Goal: Information Seeking & Learning: Compare options

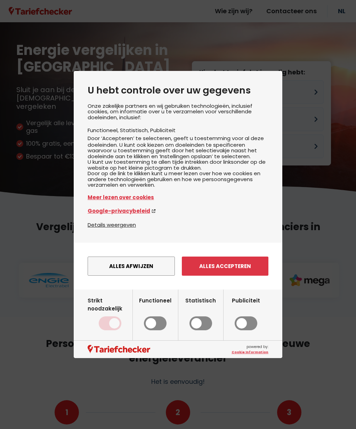
click at [244, 275] on button "Alles accepteren" at bounding box center [225, 266] width 87 height 19
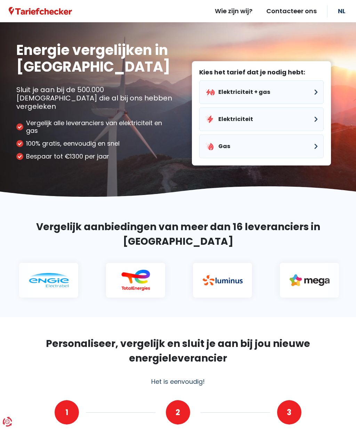
click at [278, 145] on button "Gas" at bounding box center [261, 147] width 125 height 24
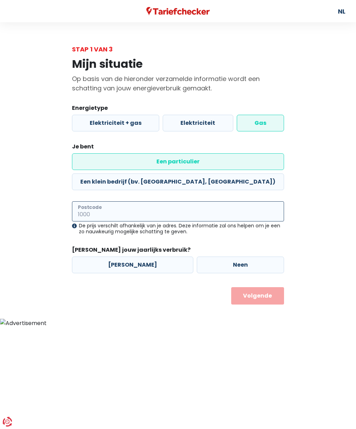
click at [130, 201] on input "Postcode" at bounding box center [178, 211] width 212 height 20
type input "3582"
click at [156, 257] on label "[PERSON_NAME]" at bounding box center [132, 265] width 121 height 17
click at [156, 257] on input "[PERSON_NAME]" at bounding box center [132, 265] width 121 height 17
radio input "true"
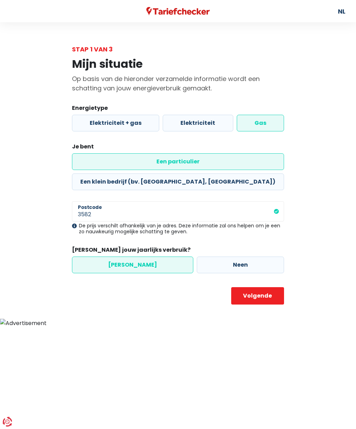
click at [274, 287] on button "Volgende" at bounding box center [257, 295] width 53 height 17
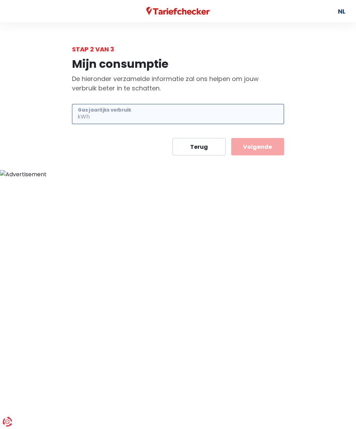
click at [141, 119] on input "Gas jaarlijks verbruik" at bounding box center [187, 114] width 193 height 20
type input "15000"
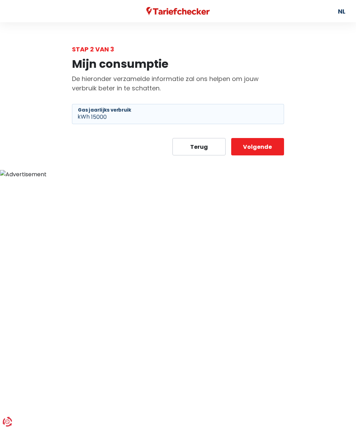
click at [270, 147] on button "Volgende" at bounding box center [257, 146] width 53 height 17
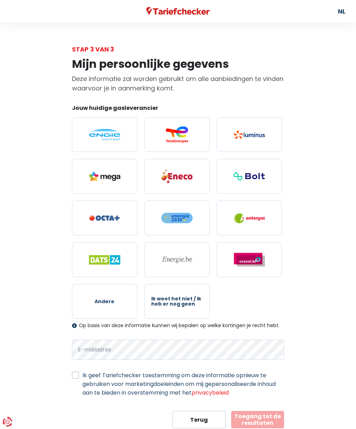
click at [102, 141] on img at bounding box center [104, 134] width 31 height 11
click at [102, 141] on input "radio" at bounding box center [104, 134] width 65 height 35
radio input "true"
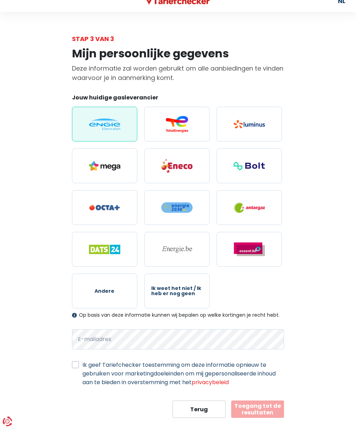
scroll to position [23, 0]
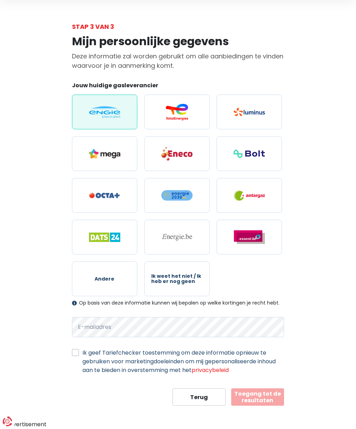
click at [73, 360] on div "Ik geef Tariefchecker toestemming om deze informatie opnieuw te gebruiken voor …" at bounding box center [178, 362] width 212 height 26
click at [82, 354] on label "Ik geef Tariefchecker toestemming om deze informatie opnieuw te gebruiken voor …" at bounding box center [183, 362] width 202 height 26
click at [78, 354] on input "Ik geef Tariefchecker toestemming om deze informatie opnieuw te gebruiken voor …" at bounding box center [75, 352] width 7 height 7
click at [72, 358] on div "Ik geef Tariefchecker toestemming om deze informatie opnieuw te gebruiken voor …" at bounding box center [178, 362] width 212 height 26
click at [82, 355] on label "Ik geef Tariefchecker toestemming om deze informatie opnieuw te gebruiken voor …" at bounding box center [183, 362] width 202 height 26
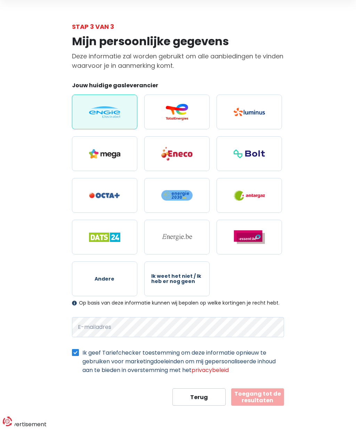
click at [76, 355] on input "Ik geef Tariefchecker toestemming om deze informatie opnieuw te gebruiken voor …" at bounding box center [75, 352] width 7 height 7
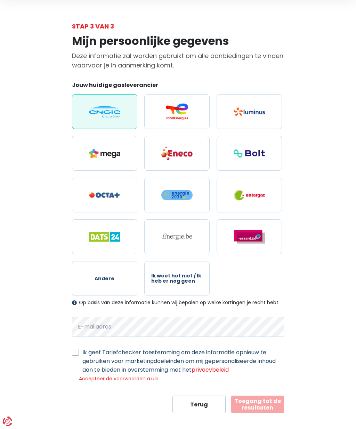
scroll to position [23, 0]
click at [82, 351] on label "Ik geef Tariefchecker toestemming om deze informatie opnieuw te gebruiken voor …" at bounding box center [183, 361] width 202 height 26
click at [77, 351] on input "Ik geef Tariefchecker toestemming om deze informatie opnieuw te gebruiken voor …" at bounding box center [75, 351] width 7 height 7
checkbox input "true"
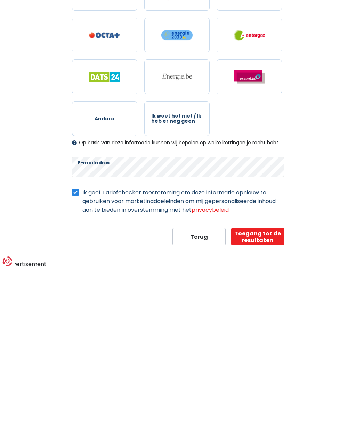
scroll to position [23, 0]
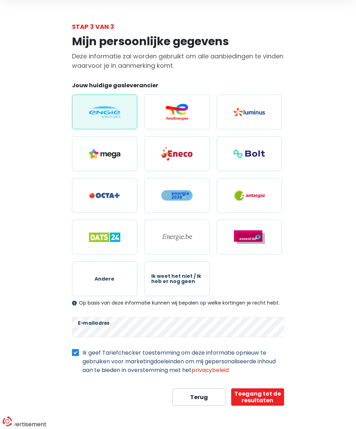
click at [267, 396] on button "Toegang tot de resultaten" at bounding box center [257, 397] width 53 height 17
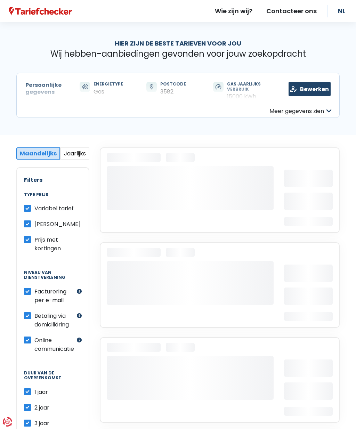
click at [34, 242] on label "Prijs met kortingen" at bounding box center [57, 244] width 47 height 17
click at [27, 242] on input "Prijs met kortingen" at bounding box center [27, 239] width 7 height 7
checkbox input "false"
click at [34, 210] on label "Variabel tarief" at bounding box center [53, 208] width 39 height 9
click at [30, 210] on input "Variabel tarief" at bounding box center [27, 207] width 7 height 7
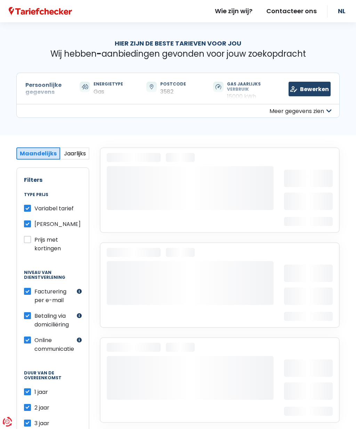
checkbox input "false"
click at [34, 241] on label "Prijs met kortingen" at bounding box center [57, 244] width 47 height 17
click at [29, 241] on input "Prijs met kortingen" at bounding box center [27, 239] width 7 height 7
checkbox input "true"
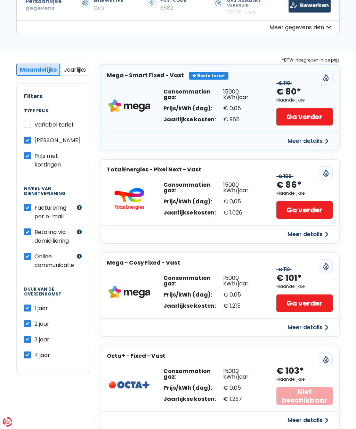
scroll to position [84, 0]
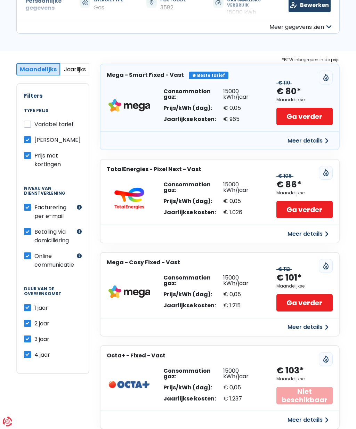
click at [34, 355] on label "4 jaar" at bounding box center [42, 355] width 16 height 9
click at [31, 355] on input "4 jaar" at bounding box center [27, 354] width 7 height 7
checkbox input "false"
click at [34, 336] on label "3 jaar" at bounding box center [41, 339] width 15 height 9
click at [31, 336] on input "3 jaar" at bounding box center [27, 338] width 7 height 7
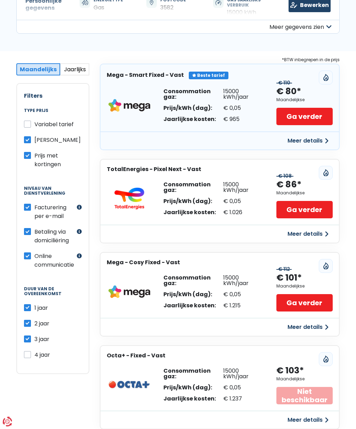
checkbox input "false"
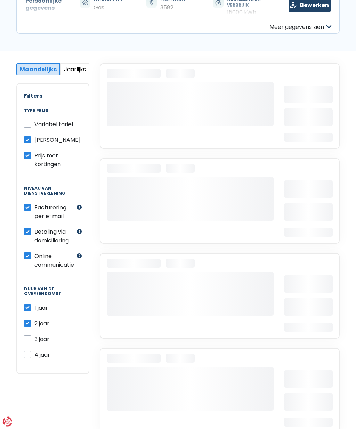
scroll to position [84, 0]
click at [34, 322] on label "2 jaar" at bounding box center [41, 323] width 15 height 9
click at [30, 322] on input "2 jaar" at bounding box center [27, 322] width 7 height 7
checkbox input "false"
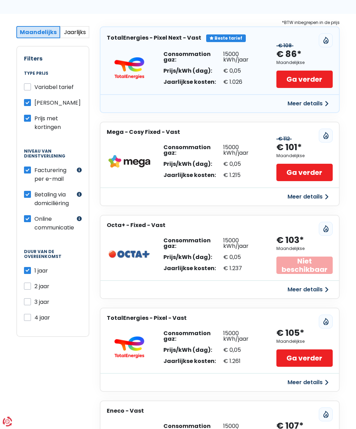
scroll to position [0, 0]
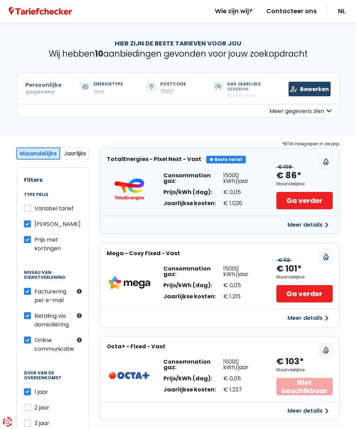
click at [74, 155] on button "Jaarlijks" at bounding box center [74, 154] width 29 height 12
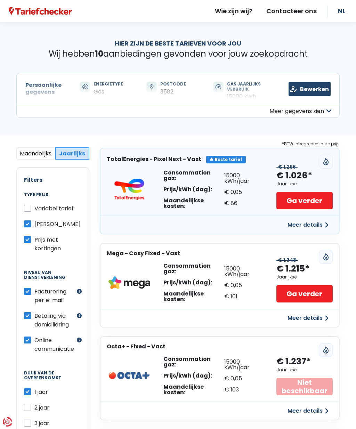
click at [313, 317] on button "Meer details" at bounding box center [308, 318] width 49 height 13
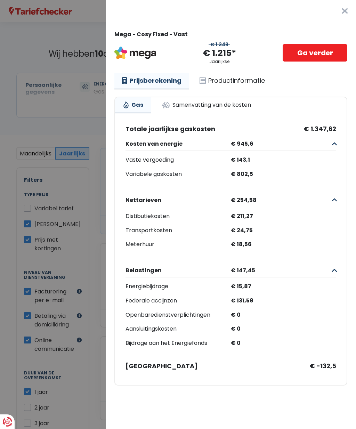
click at [346, 12] on button "×" at bounding box center [345, 11] width 22 height 22
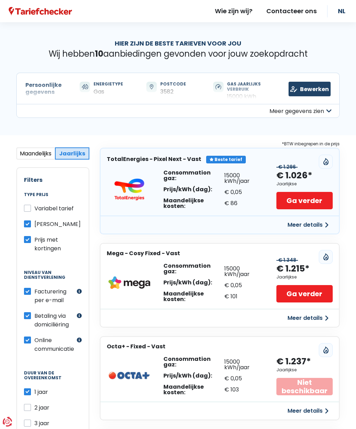
click at [314, 222] on button "Meer details" at bounding box center [308, 225] width 49 height 13
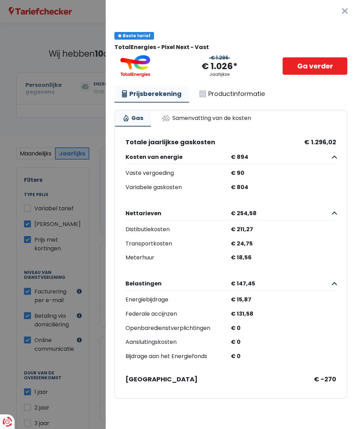
click at [340, 16] on button "×" at bounding box center [345, 11] width 22 height 22
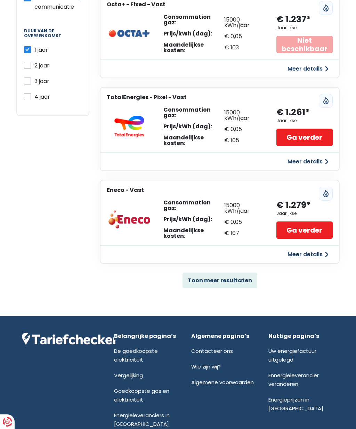
scroll to position [343, 0]
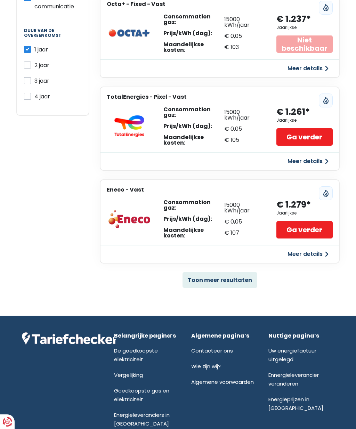
click at [236, 280] on button "Toon meer resultaten" at bounding box center [220, 280] width 75 height 16
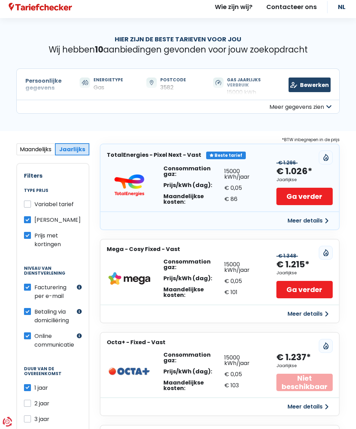
scroll to position [0, 0]
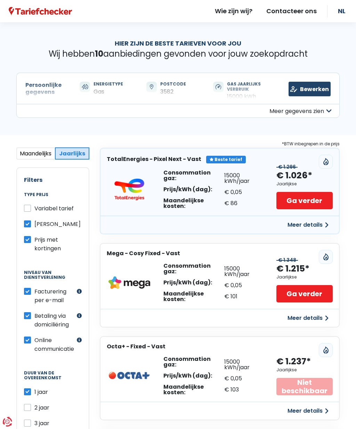
click at [312, 224] on button "Meer details" at bounding box center [308, 225] width 49 height 13
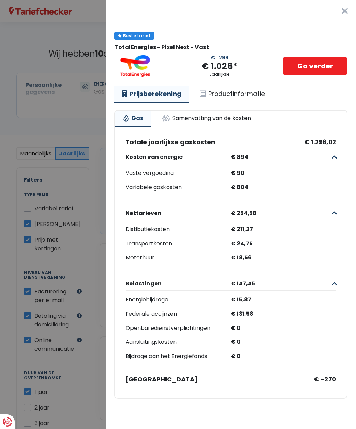
click at [243, 93] on link "Productinformatie" at bounding box center [232, 94] width 81 height 16
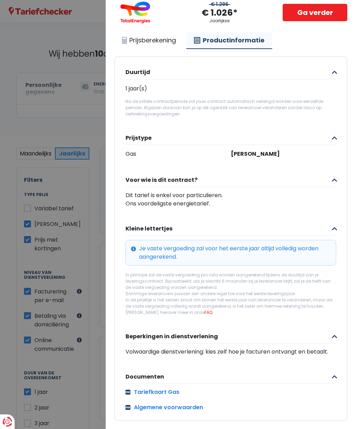
scroll to position [53, 0]
